Goal: Use online tool/utility: Utilize a website feature to perform a specific function

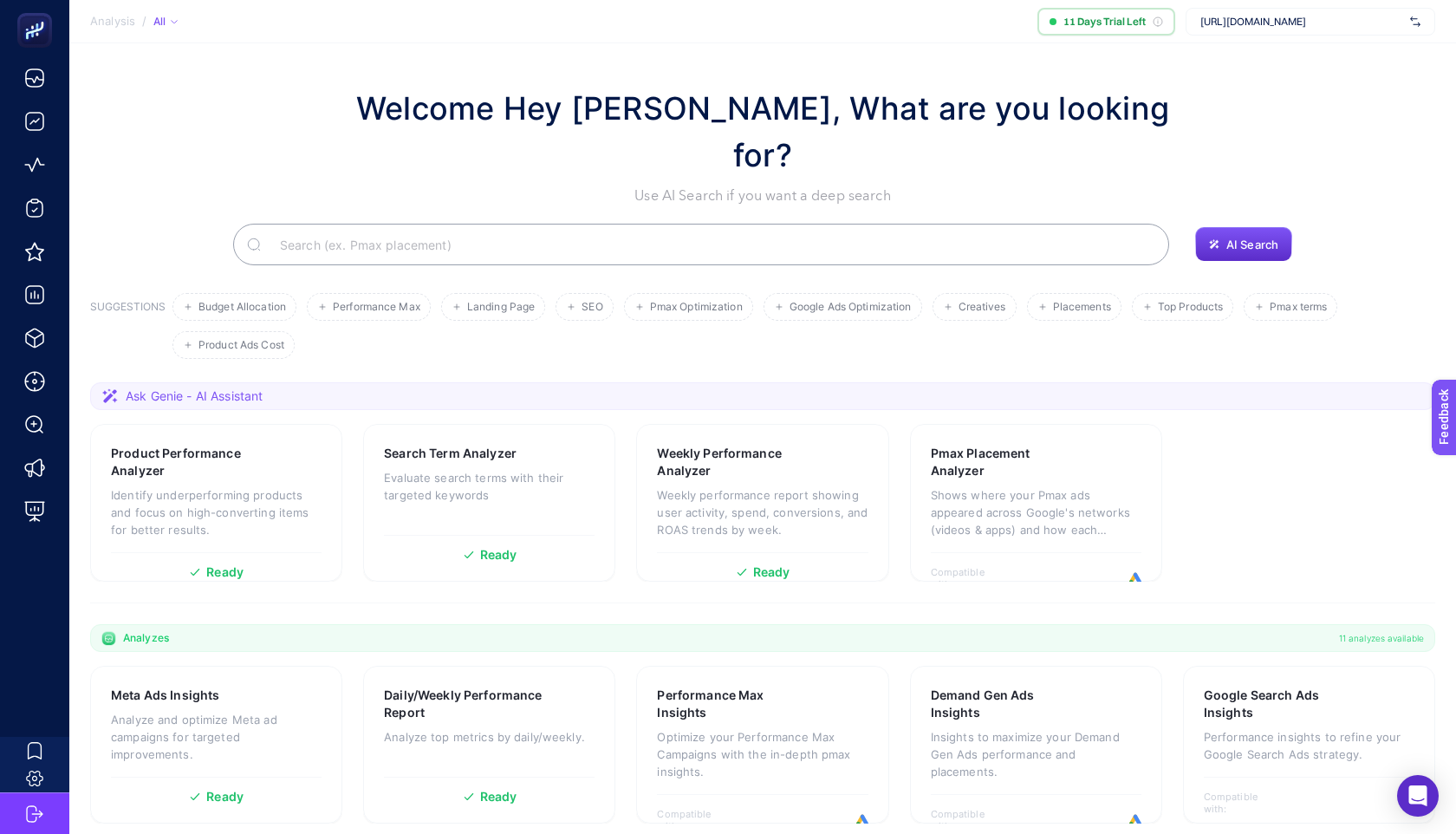
click at [1283, 26] on span "[URL][DOMAIN_NAME]" at bounding box center [1302, 22] width 203 height 14
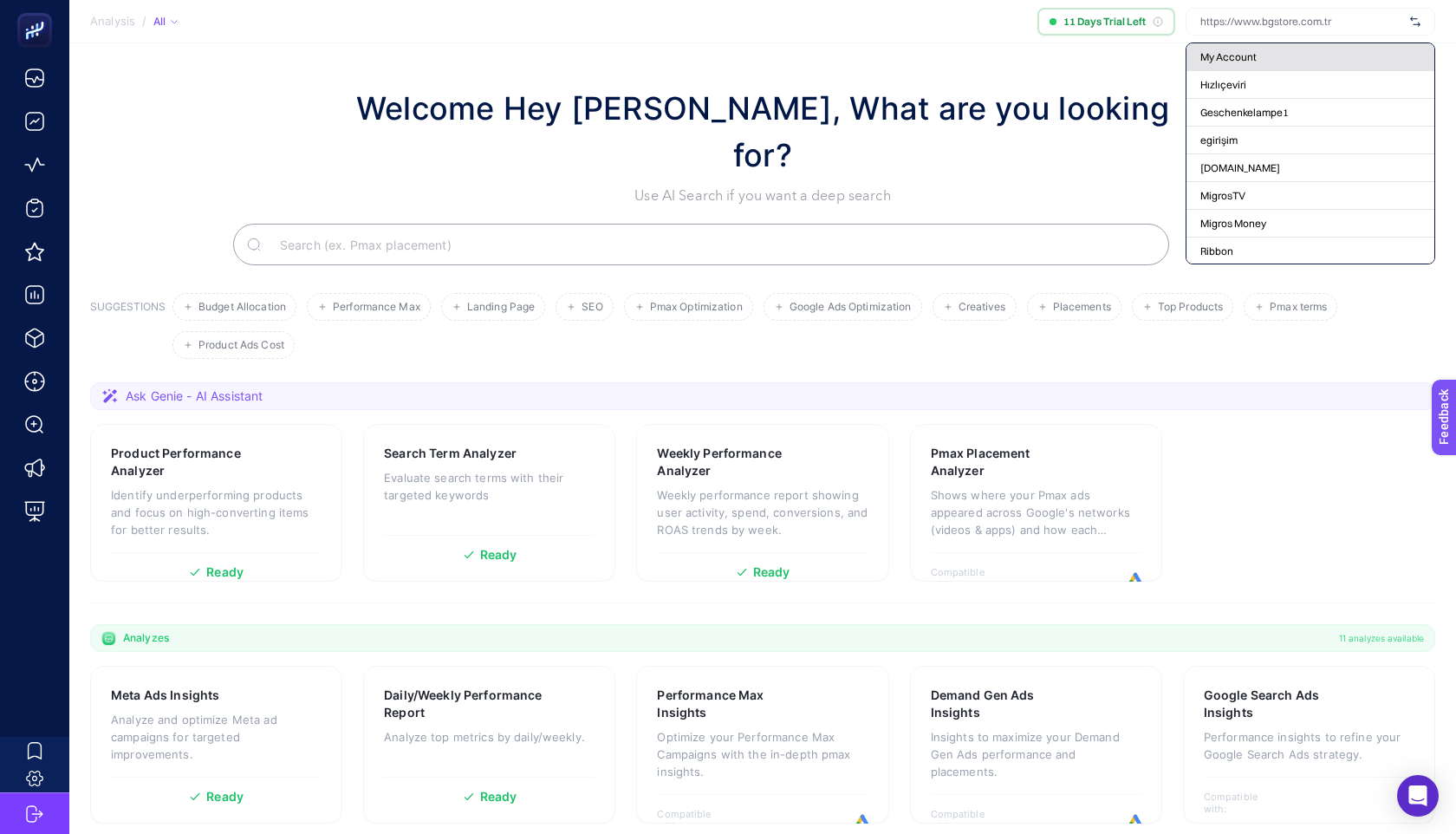
click at [1261, 71] on div "My Account" at bounding box center [1310, 84] width 248 height 28
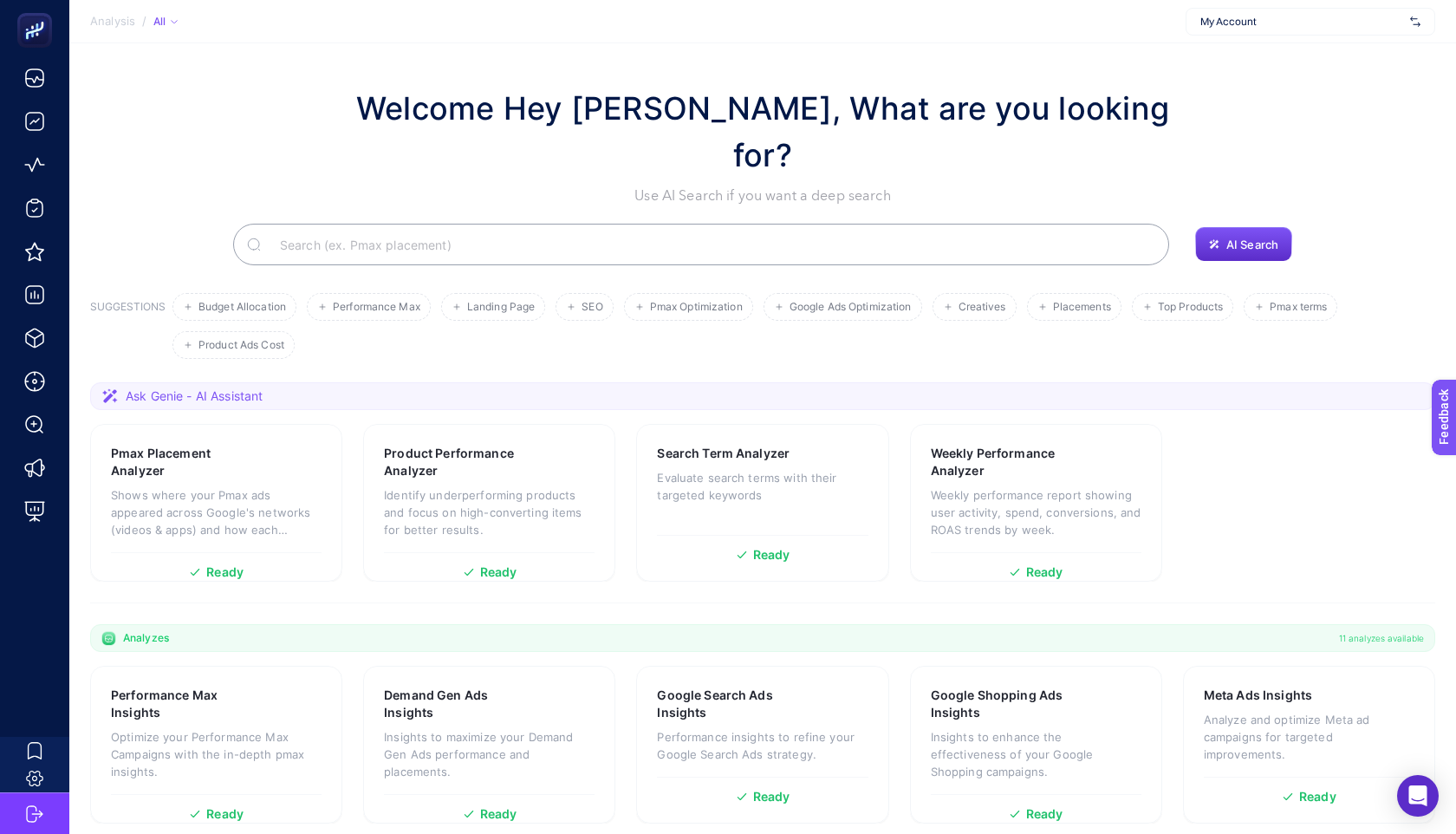
click at [726, 220] on input "Search" at bounding box center [711, 244] width 889 height 49
click at [752, 469] on p "Evaluate search terms with their targeted keywords" at bounding box center [762, 486] width 210 height 35
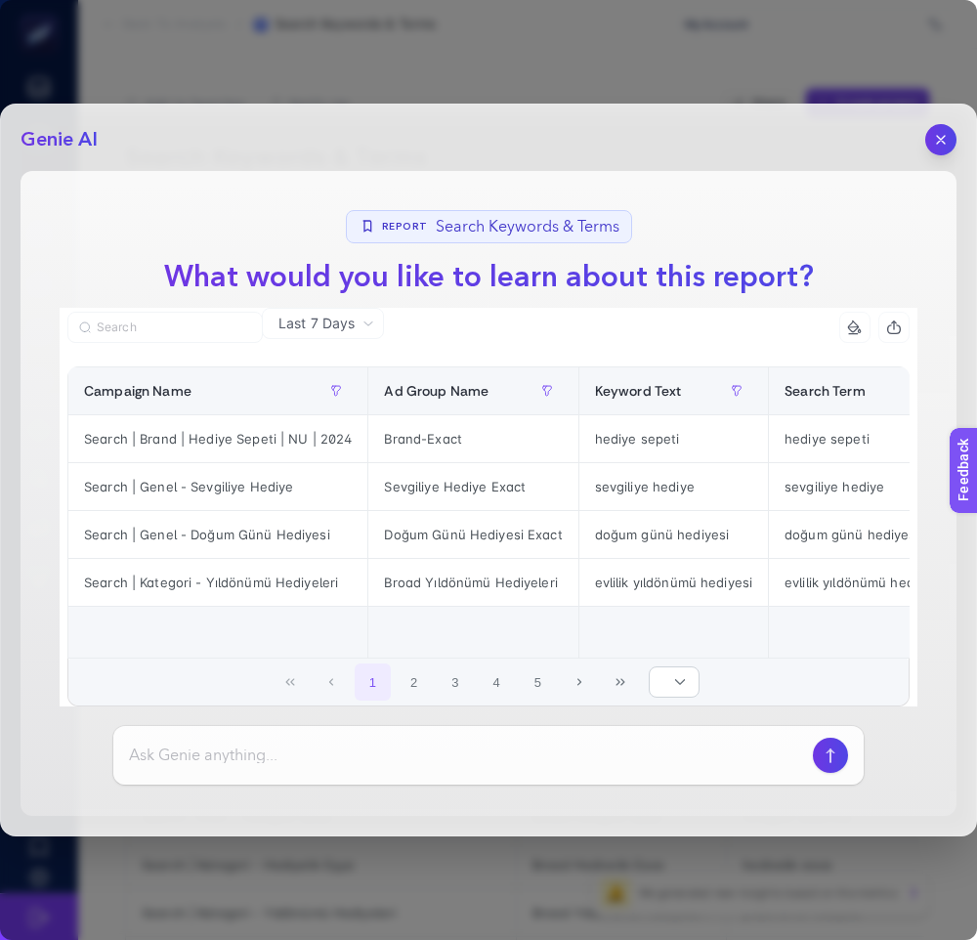
click at [330, 749] on input at bounding box center [467, 755] width 676 height 23
type input "datayı yorumla"
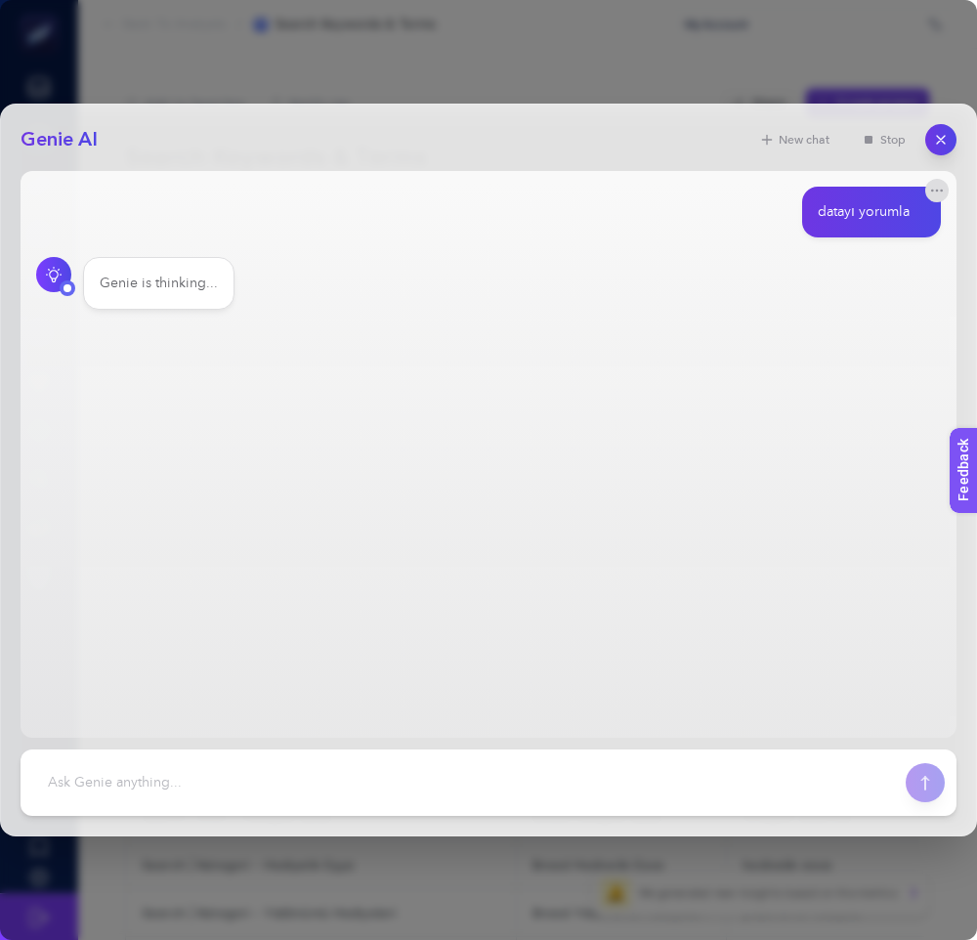
click at [931, 177] on main "datayı yorumla Genie is thinking..." at bounding box center [489, 454] width 936 height 567
click at [932, 190] on icon "button" at bounding box center [937, 190] width 11 height 1
click at [576, 308] on div "Genie is thinking." at bounding box center [488, 283] width 905 height 53
click at [868, 205] on span "Create notification" at bounding box center [864, 211] width 66 height 35
